Goal: Book appointment/travel/reservation

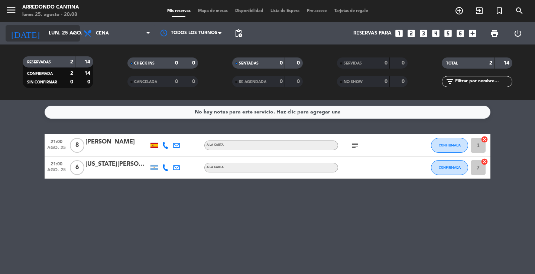
click at [72, 32] on icon "arrow_drop_down" at bounding box center [73, 33] width 9 height 9
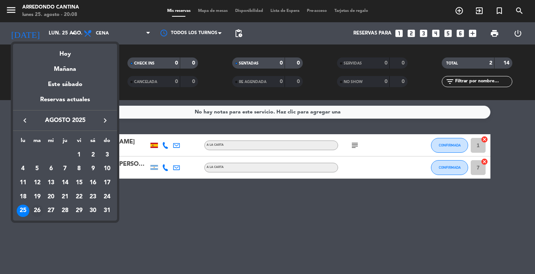
click at [38, 206] on div "26" at bounding box center [37, 211] width 13 height 13
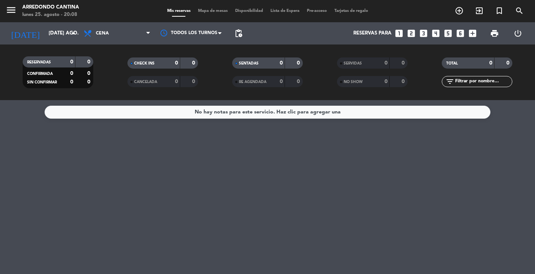
click at [36, 197] on div "No hay notas para este servicio. Haz clic para agregar una" at bounding box center [267, 187] width 535 height 174
click at [56, 41] on div "[DATE] [DATE] ago. arrow_drop_down" at bounding box center [43, 33] width 74 height 16
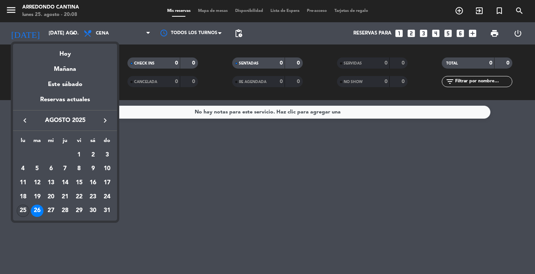
click at [20, 207] on div "25" at bounding box center [23, 211] width 13 height 13
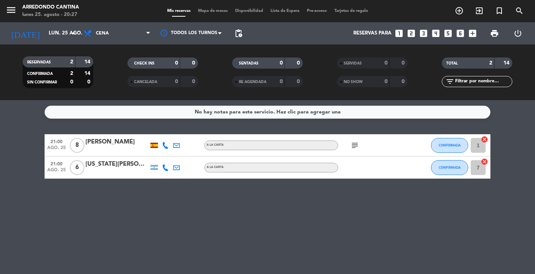
click at [198, 263] on div "No hay notas para este servicio. Haz clic para agregar una 21:00 ago. 25 8 [PER…" at bounding box center [267, 187] width 535 height 174
click at [43, 44] on div "[DATE] lun. 25 ago. arrow_drop_down" at bounding box center [43, 33] width 74 height 22
click at [45, 36] on input "lun. 25 ago." at bounding box center [77, 33] width 65 height 13
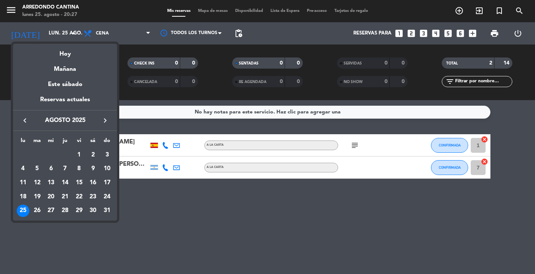
click at [48, 211] on div "27" at bounding box center [51, 211] width 13 height 13
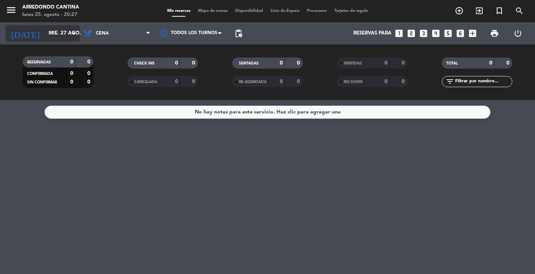
click at [45, 32] on input "mié. 27 ago." at bounding box center [77, 33] width 65 height 13
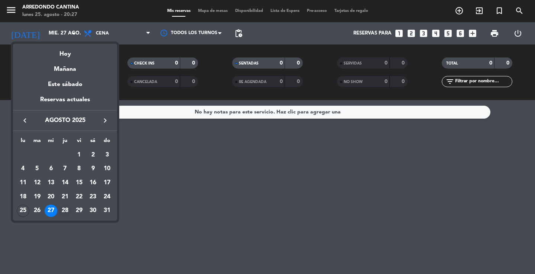
click at [65, 210] on div "28" at bounding box center [65, 211] width 13 height 13
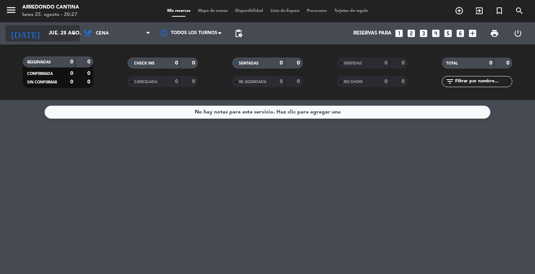
click at [45, 35] on input "jue. 28 ago." at bounding box center [77, 33] width 65 height 13
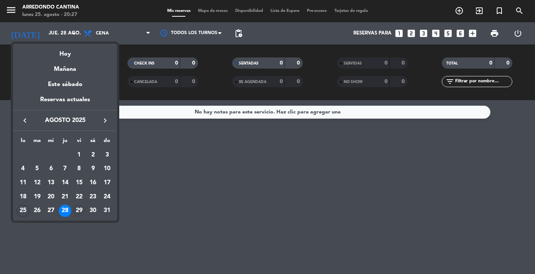
click at [78, 211] on div "29" at bounding box center [79, 211] width 13 height 13
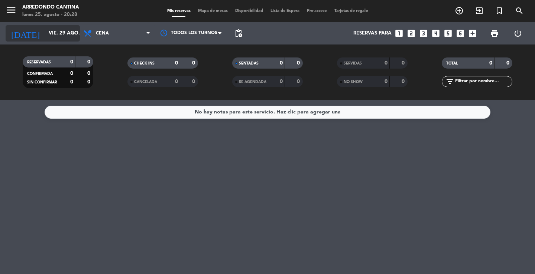
click at [49, 37] on input "vie. 29 ago." at bounding box center [77, 33] width 65 height 13
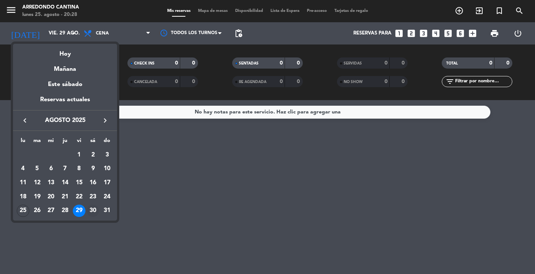
click at [92, 209] on div "30" at bounding box center [93, 211] width 13 height 13
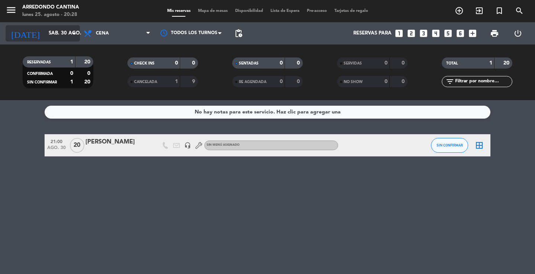
click at [50, 38] on input "sáb. 30 ago." at bounding box center [77, 33] width 65 height 13
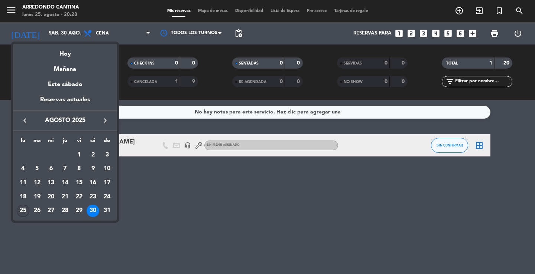
click at [27, 214] on div "25" at bounding box center [23, 211] width 13 height 13
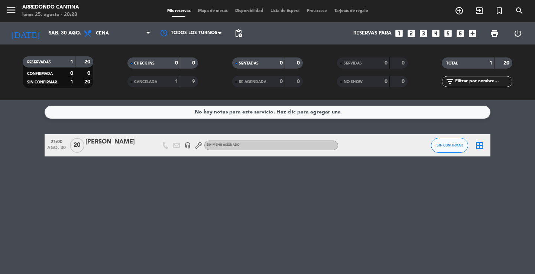
type input "lun. 25 ago."
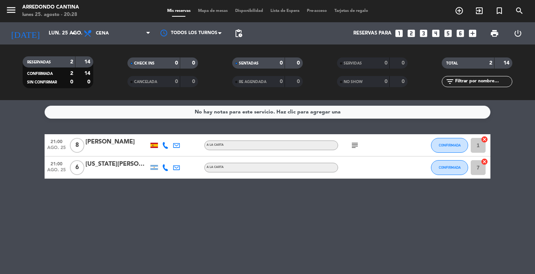
click at [66, 209] on div "No hay notas para este servicio. Haz clic para agregar una 21:00 ago. 25 8 [PER…" at bounding box center [267, 187] width 535 height 174
click at [122, 3] on div "menu [PERSON_NAME] Cantina lunes 25. agosto - 20:51" at bounding box center [67, 11] width 134 height 17
